Goal: Information Seeking & Learning: Learn about a topic

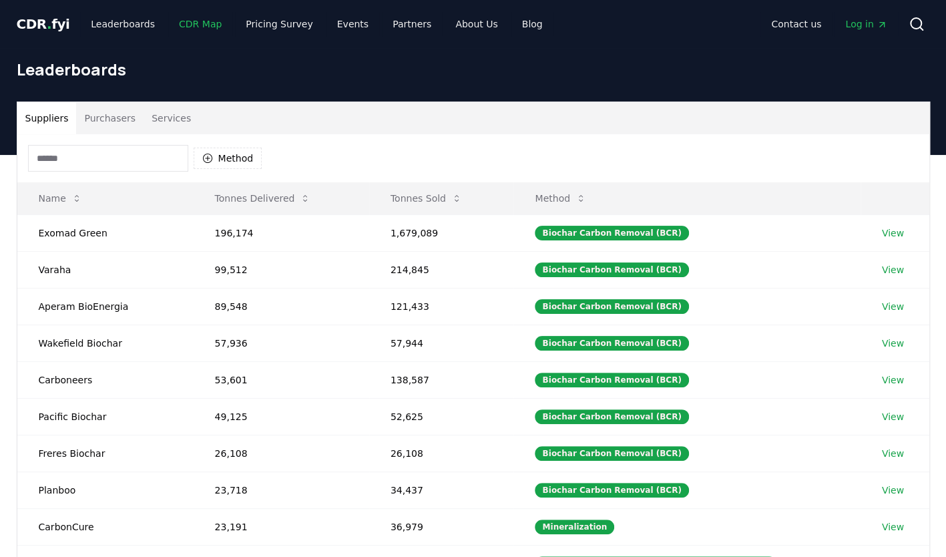
click at [194, 22] on link "CDR Map" at bounding box center [200, 24] width 64 height 24
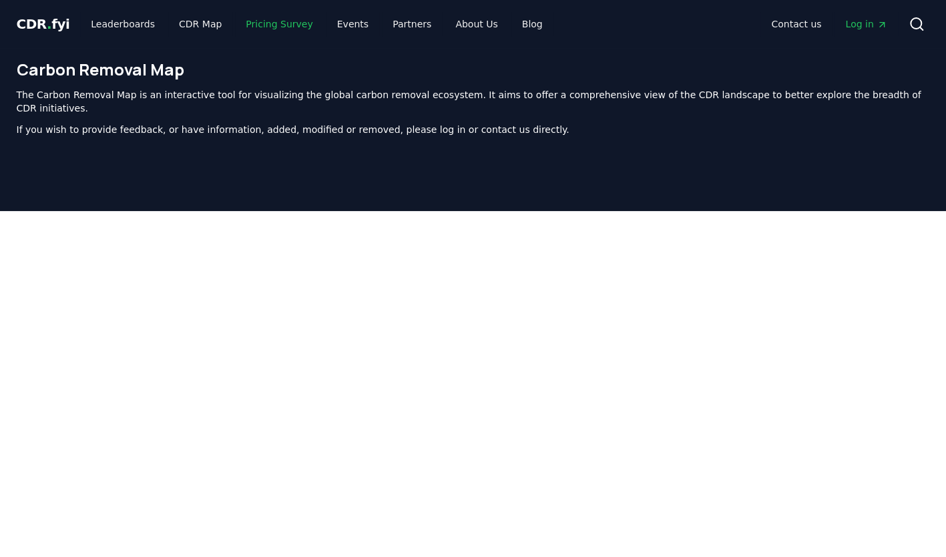
click at [286, 24] on link "Pricing Survey" at bounding box center [279, 24] width 88 height 24
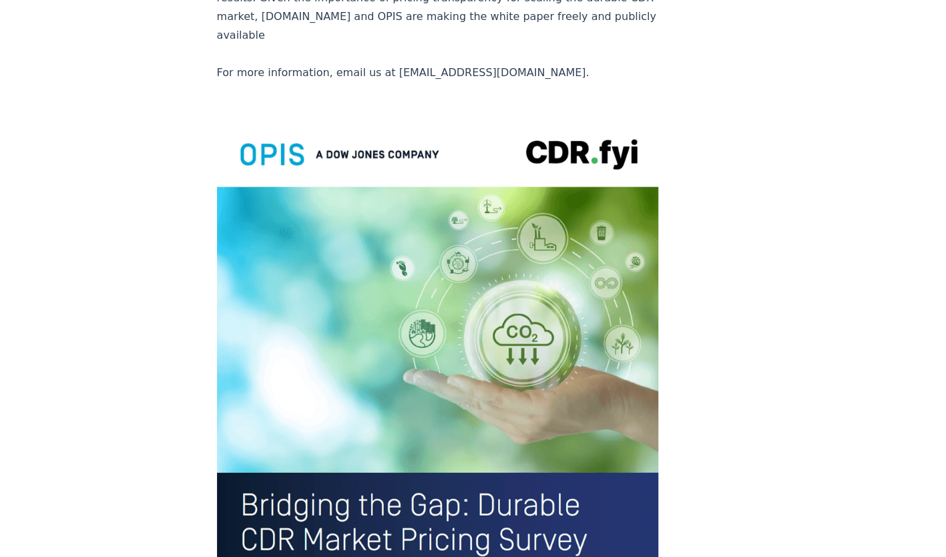
scroll to position [2701, 0]
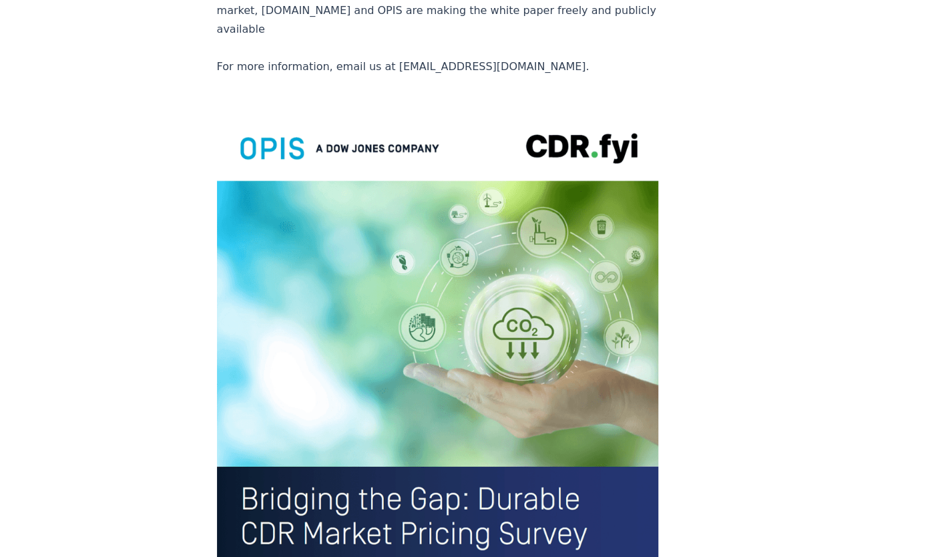
click at [413, 379] on img at bounding box center [438, 396] width 442 height 576
drag, startPoint x: 377, startPoint y: 402, endPoint x: 339, endPoint y: 465, distance: 73.6
click at [377, 402] on img at bounding box center [438, 396] width 442 height 576
click at [337, 473] on img at bounding box center [438, 396] width 442 height 576
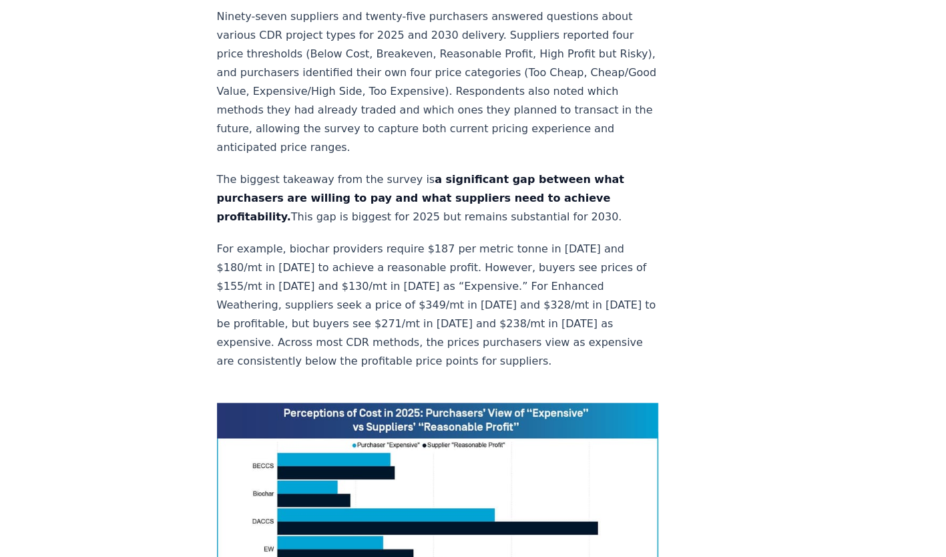
scroll to position [618, 0]
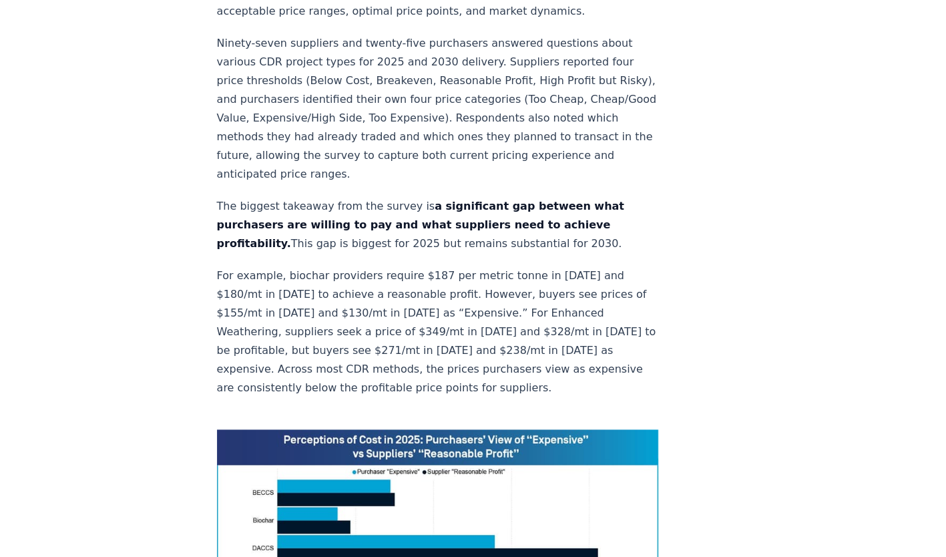
click at [302, 266] on p "For example, biochar providers require $187 per metric tonne in 2025 and $180/m…" at bounding box center [438, 331] width 442 height 131
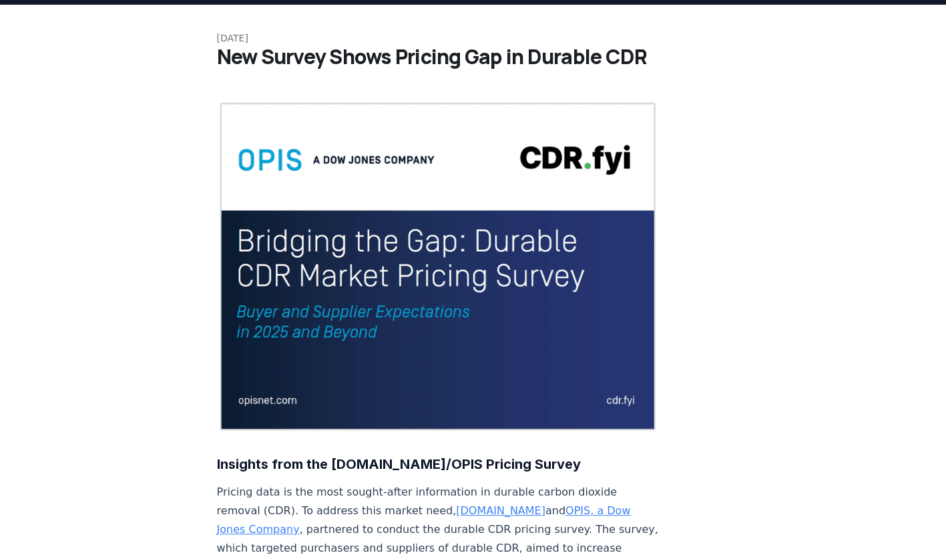
scroll to position [0, 0]
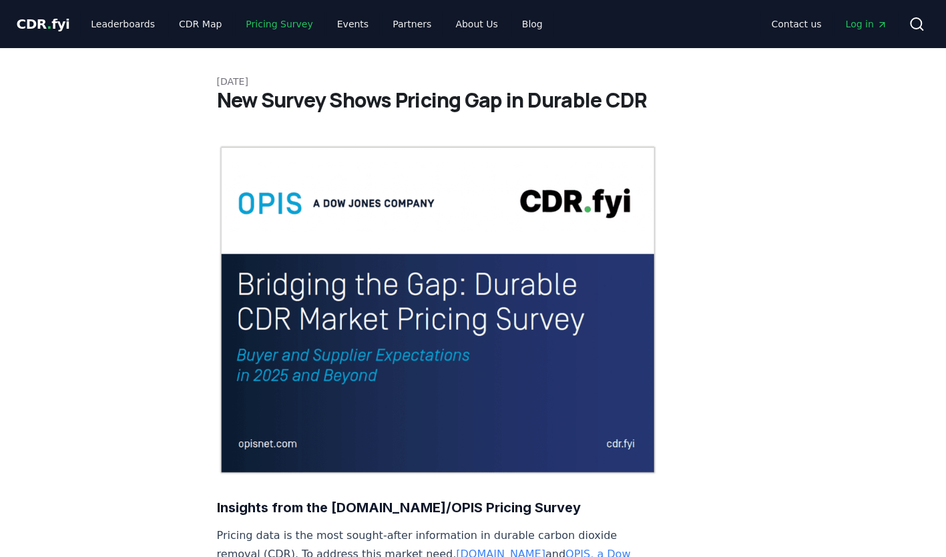
click at [252, 13] on link "Pricing Survey" at bounding box center [279, 24] width 88 height 24
click at [120, 31] on link "Leaderboards" at bounding box center [122, 24] width 85 height 24
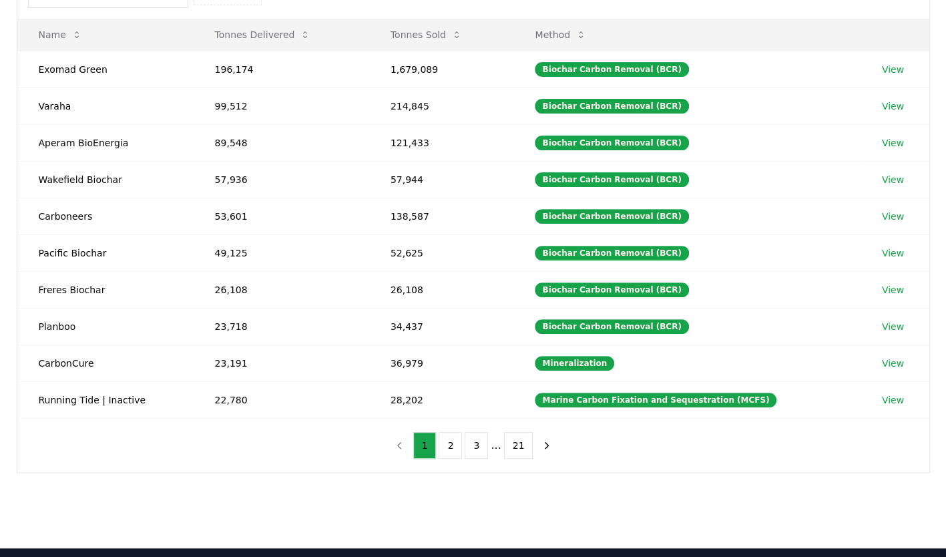
scroll to position [369, 0]
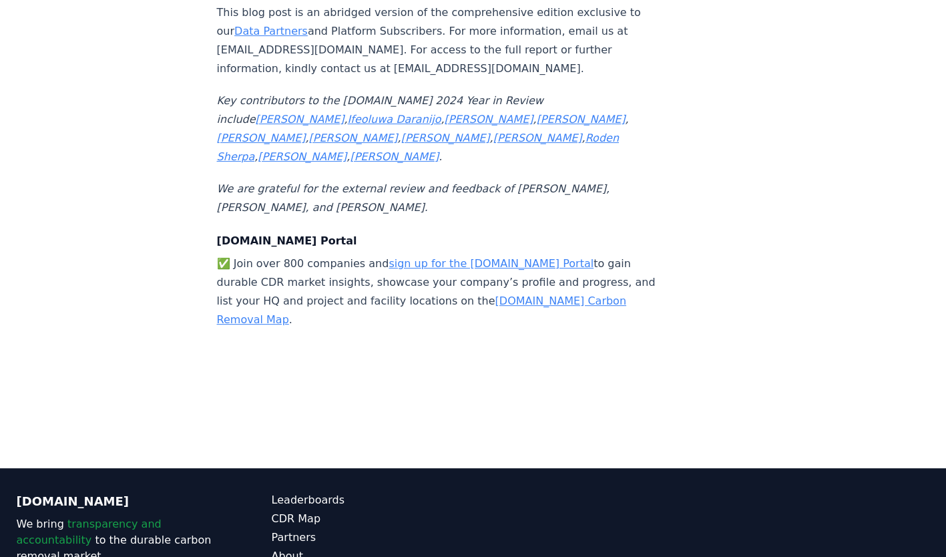
scroll to position [14343, 0]
